Goal: Task Accomplishment & Management: Use online tool/utility

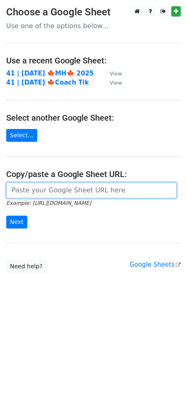
click at [44, 183] on input "url" at bounding box center [91, 190] width 171 height 16
paste input "https://docs.google.com/spreadsheets/d/1r7M_tYN8zGLG-ku31GOOPlHIspyYHRDdotTo2aB…"
type input "https://docs.google.com/spreadsheets/d/1r7M_tYN8zGLG-ku31GOOPlHIspyYHRDdotTo2aB…"
click at [6, 215] on input "Next" at bounding box center [16, 221] width 21 height 13
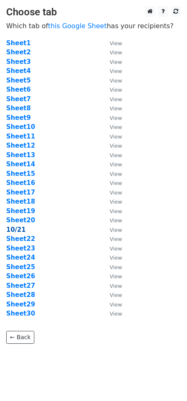
click at [17, 229] on strong "10/21" at bounding box center [15, 229] width 19 height 7
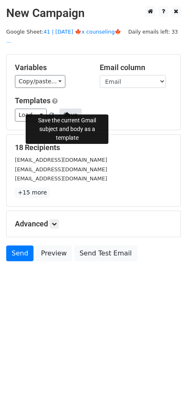
click at [69, 109] on button "Save" at bounding box center [71, 115] width 22 height 13
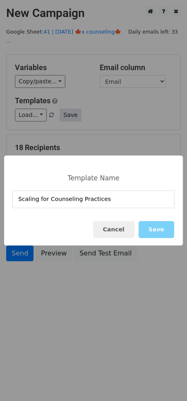
type input "Scaling for Counseling Practices"
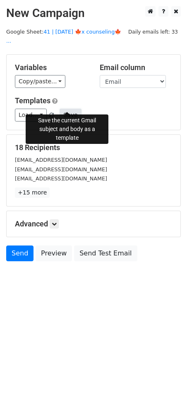
click at [69, 109] on button "Save" at bounding box center [71, 115] width 22 height 13
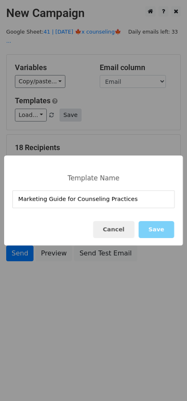
type input "Marketing Guide for Counseling Practices"
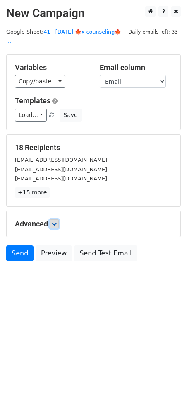
click at [59, 219] on link at bounding box center [54, 223] width 9 height 9
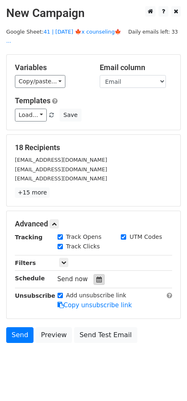
click at [98, 276] on icon at bounding box center [99, 279] width 5 height 6
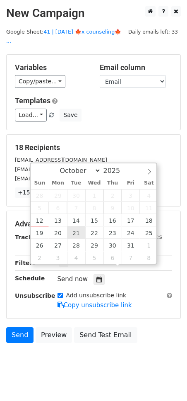
type input "2025-10-21 12:00"
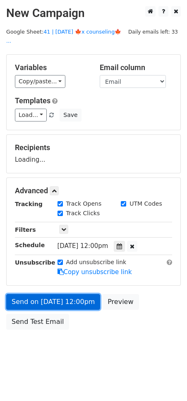
click at [67, 294] on link "Send on Oct 21 at 12:00pm" at bounding box center [53, 302] width 94 height 16
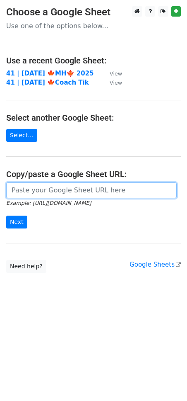
click at [70, 194] on input "url" at bounding box center [91, 190] width 171 height 16
paste input "https://docs.google.com/spreadsheets/d/1r7M_tYN8zGLG-ku31GOOPlHIspyYHRDdotTo2aB…"
type input "https://docs.google.com/spreadsheets/d/1r7M_tYN8zGLG-ku31GOOPlHIspyYHRDdotTo2aB…"
click at [6, 215] on input "Next" at bounding box center [16, 221] width 21 height 13
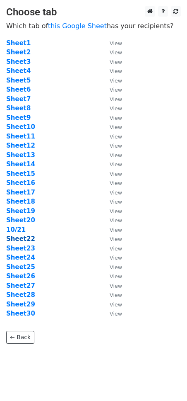
click at [19, 240] on strong "Sheet22" at bounding box center [20, 238] width 29 height 7
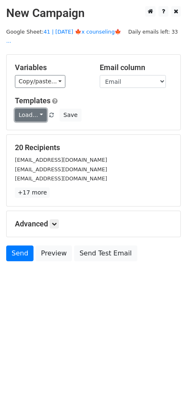
click at [30, 109] on link "Load..." at bounding box center [31, 115] width 32 height 13
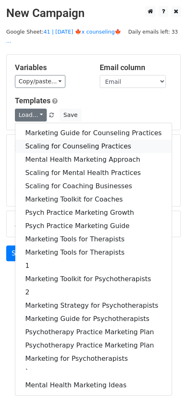
click at [38, 140] on link "Scaling for Counseling Practices" at bounding box center [93, 146] width 157 height 13
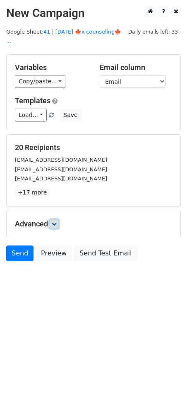
click at [57, 221] on icon at bounding box center [54, 223] width 5 height 5
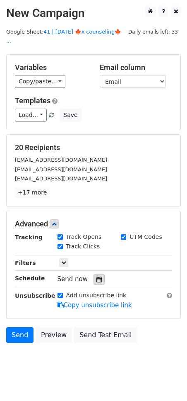
click at [94, 274] on div at bounding box center [99, 279] width 11 height 11
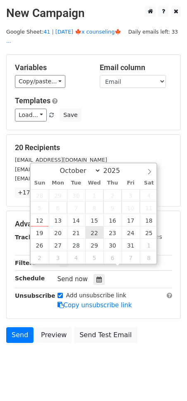
type input "2025-10-22 12:00"
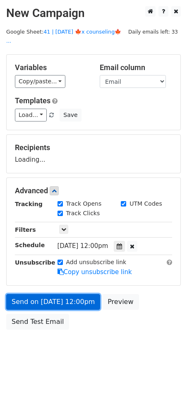
click at [76, 295] on link "Send on Oct 22 at 12:00pm" at bounding box center [53, 302] width 94 height 16
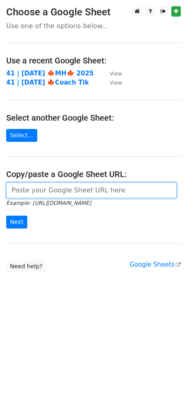
click at [42, 194] on input "url" at bounding box center [91, 190] width 171 height 16
paste input "https://docs.google.com/spreadsheets/d/1r7M_tYN8zGLG-ku31GOOPlHIspyYHRDdotTo2aB…"
type input "https://docs.google.com/spreadsheets/d/1r7M_tYN8zGLG-ku31GOOPlHIspyYHRDdotTo2aB…"
click at [6, 215] on input "Next" at bounding box center [16, 221] width 21 height 13
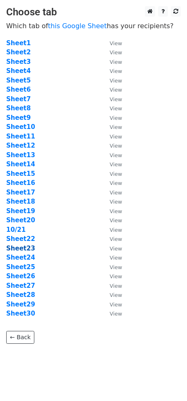
click at [25, 248] on strong "Sheet23" at bounding box center [20, 248] width 29 height 7
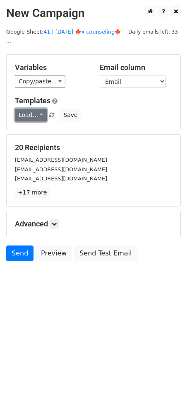
click at [29, 109] on link "Load..." at bounding box center [31, 115] width 32 height 13
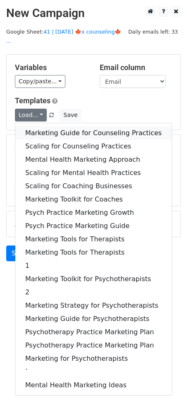
click at [49, 126] on link "Marketing Guide for Counseling Practices" at bounding box center [93, 132] width 157 height 13
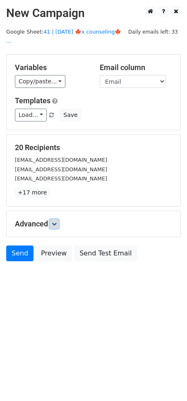
click at [53, 219] on link at bounding box center [54, 223] width 9 height 9
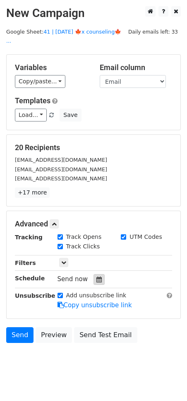
click at [97, 276] on icon at bounding box center [99, 279] width 5 height 6
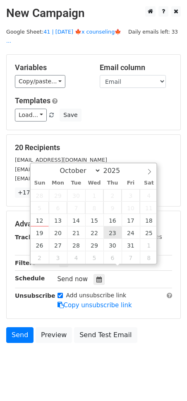
type input "2025-10-23 12:00"
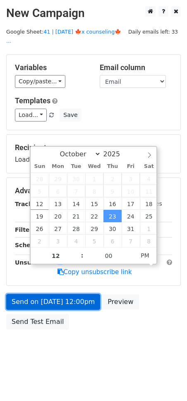
click at [80, 295] on link "Send on Oct 23 at 12:00pm" at bounding box center [53, 302] width 94 height 16
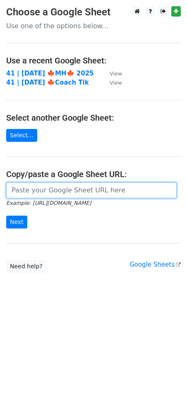
click at [39, 192] on input "url" at bounding box center [91, 190] width 171 height 16
paste input "[URL][DOMAIN_NAME]"
type input "[URL][DOMAIN_NAME]"
click at [6, 215] on input "Next" at bounding box center [16, 221] width 21 height 13
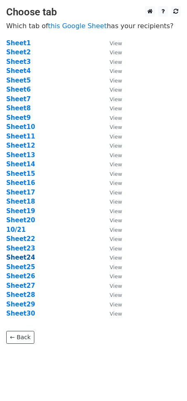
click at [22, 259] on strong "Sheet24" at bounding box center [20, 257] width 29 height 7
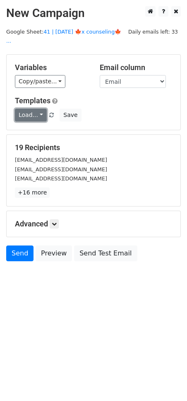
click at [33, 111] on link "Load..." at bounding box center [31, 115] width 32 height 13
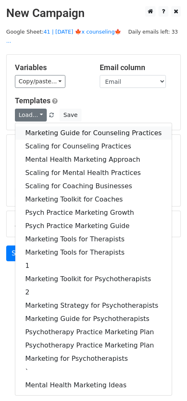
click at [58, 126] on link "Marketing Guide for Counseling Practices" at bounding box center [93, 132] width 157 height 13
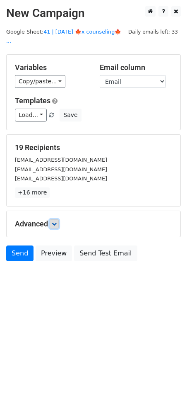
click at [56, 221] on icon at bounding box center [54, 223] width 5 height 5
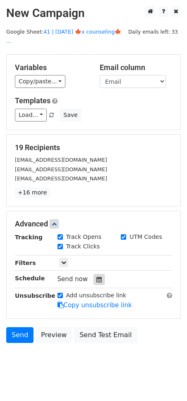
click at [97, 276] on icon at bounding box center [99, 279] width 5 height 6
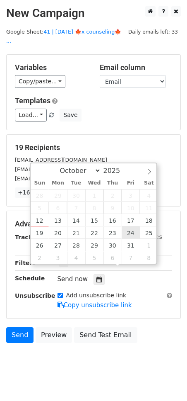
type input "2025-10-24 12:00"
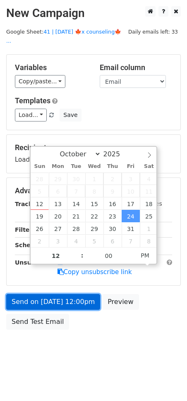
click at [90, 294] on link "Send on Oct 24 at 12:00pm" at bounding box center [53, 302] width 94 height 16
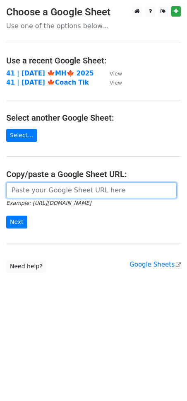
click at [98, 194] on input "url" at bounding box center [91, 190] width 171 height 16
paste input "https://docs.google.com/spreadsheets/d/1r7M_tYN8zGLG-ku31GOOPlHIspyYHRDdotTo2aB…"
type input "https://docs.google.com/spreadsheets/d/1r7M_tYN8zGLG-ku31GOOPlHIspyYHRDdotTo2aB…"
click at [6, 215] on input "Next" at bounding box center [16, 221] width 21 height 13
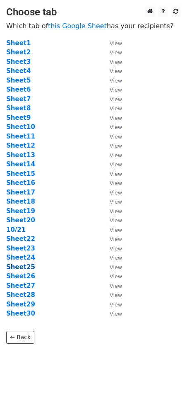
click at [25, 266] on strong "Sheet25" at bounding box center [20, 266] width 29 height 7
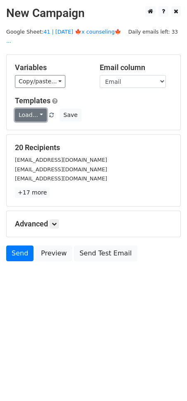
click at [35, 109] on link "Load..." at bounding box center [31, 115] width 32 height 13
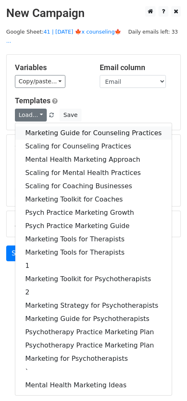
click at [39, 126] on link "Marketing Guide for Counseling Practices" at bounding box center [93, 132] width 157 height 13
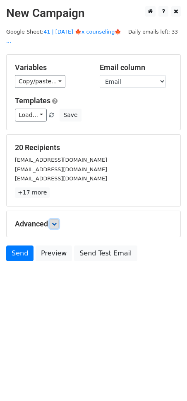
click at [52, 219] on link at bounding box center [54, 223] width 9 height 9
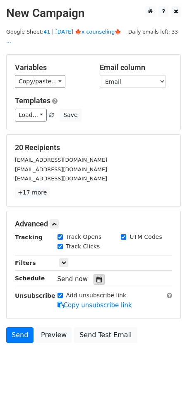
click at [100, 274] on div at bounding box center [99, 279] width 11 height 11
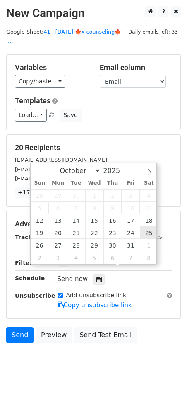
type input "2025-10-25 12:00"
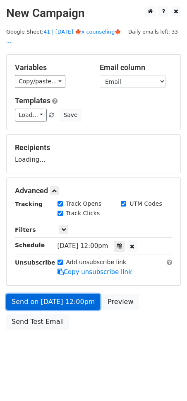
click at [76, 294] on link "Send on Oct 25 at 12:00pm" at bounding box center [53, 302] width 94 height 16
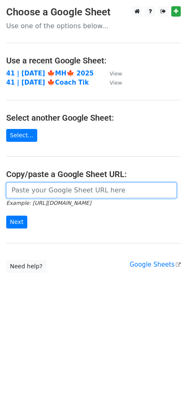
click at [55, 184] on input "url" at bounding box center [91, 190] width 171 height 16
paste input "[URL][DOMAIN_NAME]"
type input "[URL][DOMAIN_NAME]"
click at [6, 215] on input "Next" at bounding box center [16, 221] width 21 height 13
